Goal: Task Accomplishment & Management: Use online tool/utility

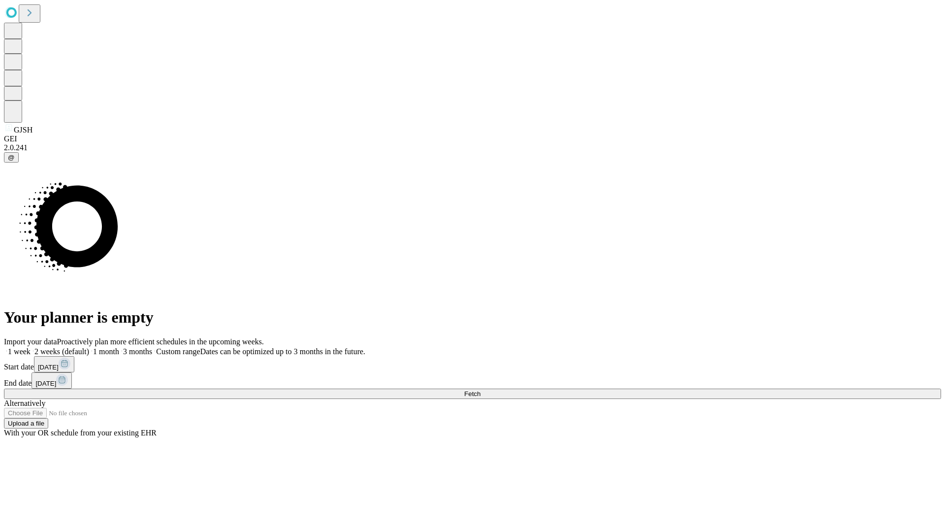
click at [481, 390] on span "Fetch" at bounding box center [472, 393] width 16 height 7
